Goal: Task Accomplishment & Management: Manage account settings

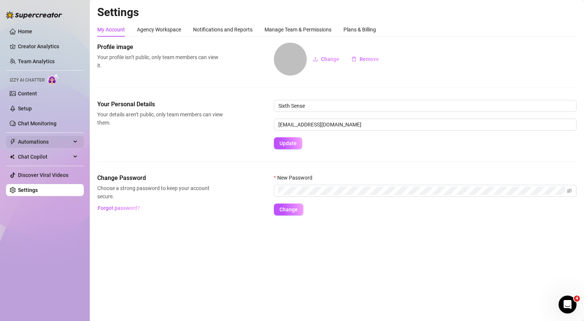
click at [44, 140] on span "Automations" at bounding box center [44, 142] width 53 height 12
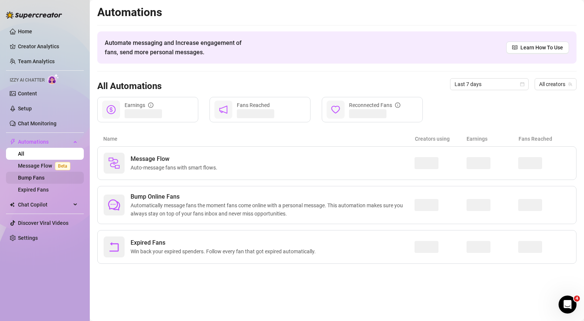
click at [30, 177] on link "Bump Fans" at bounding box center [31, 178] width 27 height 6
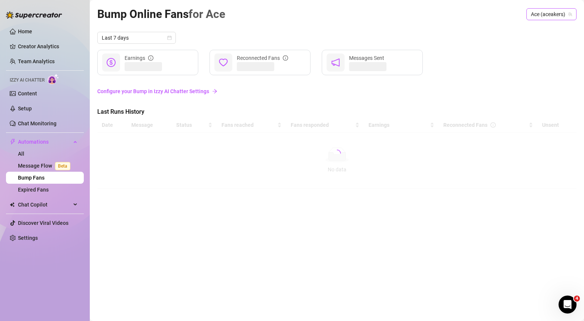
click at [540, 11] on span "Ace (aceakers)" at bounding box center [551, 14] width 41 height 11
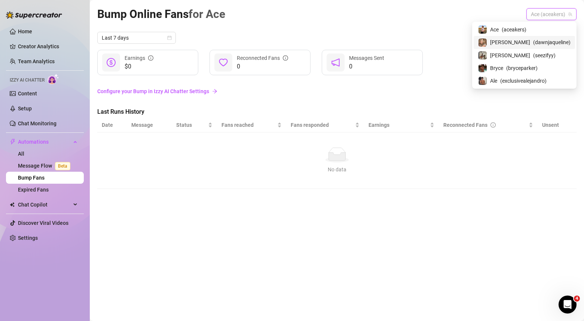
click at [432, 16] on div "Bump Online Fans for Ace Ace (aceakers)" at bounding box center [337, 14] width 480 height 18
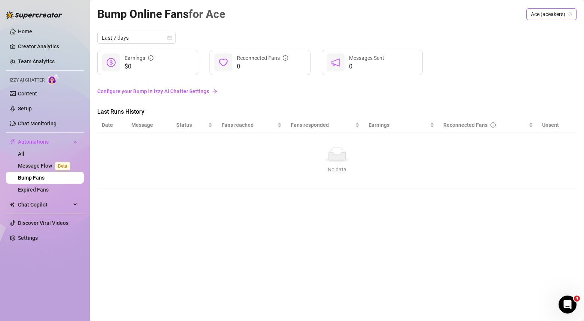
click at [543, 13] on span "Ace (aceakers)" at bounding box center [551, 14] width 41 height 11
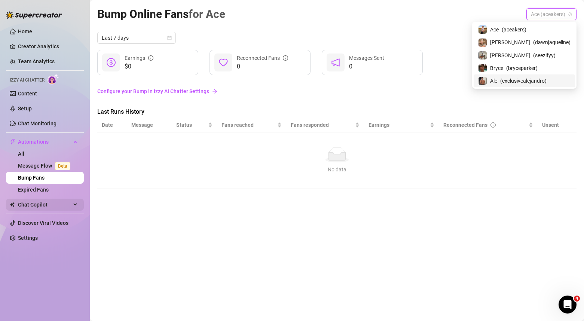
click at [24, 205] on span "Chat Copilot" at bounding box center [44, 205] width 53 height 12
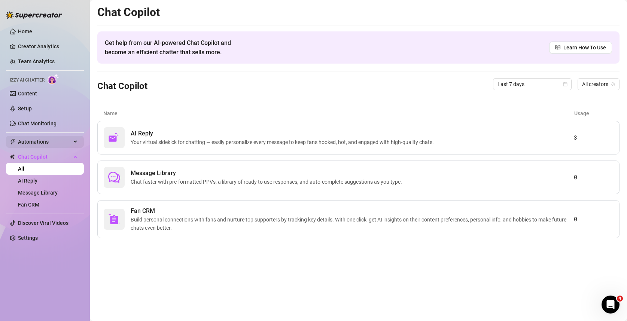
click at [37, 138] on span "Automations" at bounding box center [44, 142] width 53 height 12
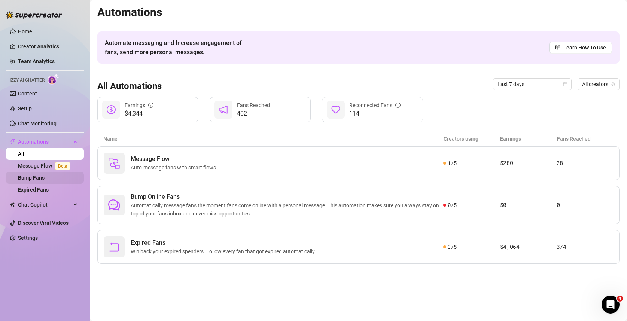
click at [39, 177] on link "Bump Fans" at bounding box center [31, 178] width 27 height 6
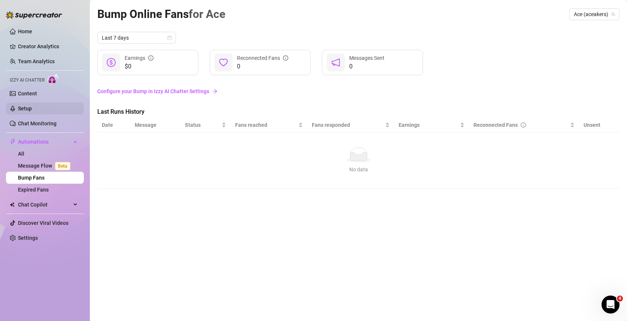
click at [32, 109] on link "Setup" at bounding box center [25, 109] width 14 height 6
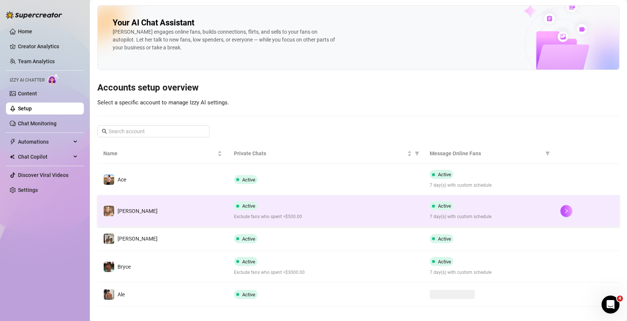
scroll to position [8, 0]
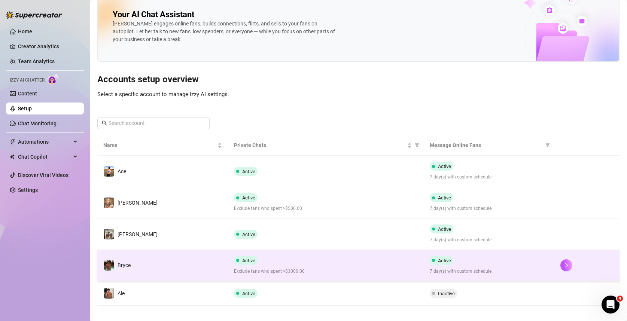
click at [188, 261] on td "Bryce" at bounding box center [162, 265] width 131 height 31
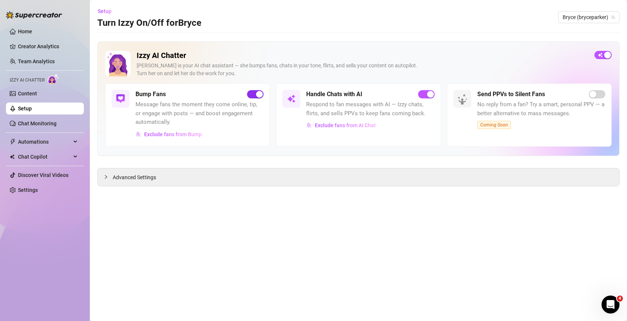
click at [257, 92] on div "button" at bounding box center [259, 94] width 7 height 7
click at [575, 19] on span "Bryce (bryceparker)" at bounding box center [589, 17] width 52 height 11
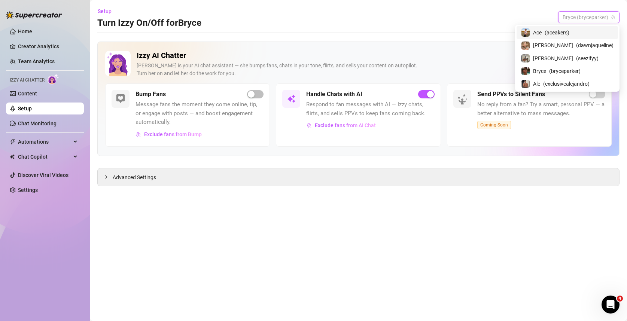
click at [569, 32] on span "( aceakers )" at bounding box center [557, 32] width 25 height 8
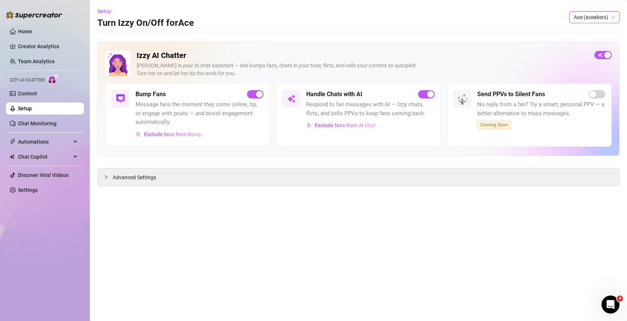
drag, startPoint x: 260, startPoint y: 94, endPoint x: 267, endPoint y: 92, distance: 7.2
click at [261, 94] on div "button" at bounding box center [259, 94] width 7 height 7
drag, startPoint x: 593, startPoint y: 15, endPoint x: 586, endPoint y: 36, distance: 22.6
click at [584, 15] on span "Ace (aceakers)" at bounding box center [594, 17] width 41 height 11
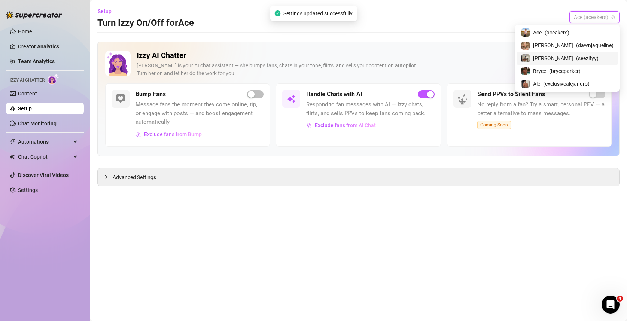
click at [571, 57] on span "[PERSON_NAME]" at bounding box center [553, 58] width 40 height 8
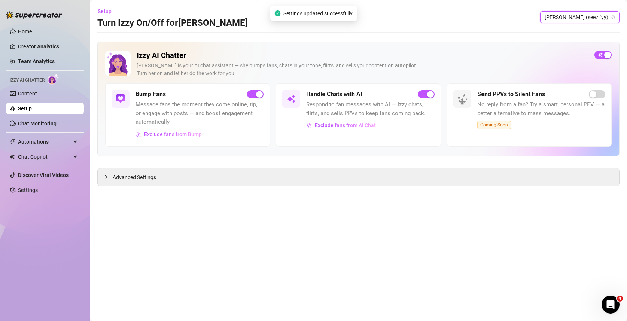
drag, startPoint x: 259, startPoint y: 92, endPoint x: 346, endPoint y: 74, distance: 89.1
click at [259, 92] on div "button" at bounding box center [259, 94] width 7 height 7
click at [584, 15] on span "[PERSON_NAME] (seezifyy)" at bounding box center [580, 17] width 70 height 11
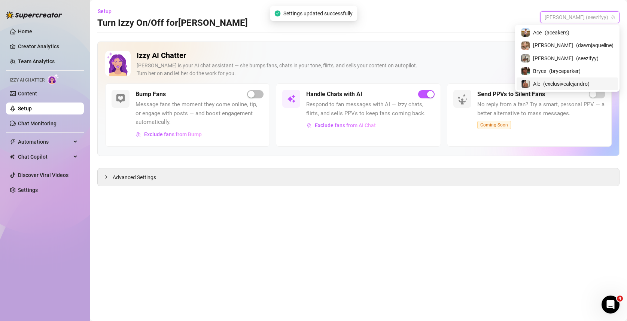
drag, startPoint x: 575, startPoint y: 80, endPoint x: 571, endPoint y: 81, distance: 4.2
click at [575, 80] on span "( exclusivealejandro )" at bounding box center [566, 84] width 46 height 8
